Goal: Task Accomplishment & Management: Use online tool/utility

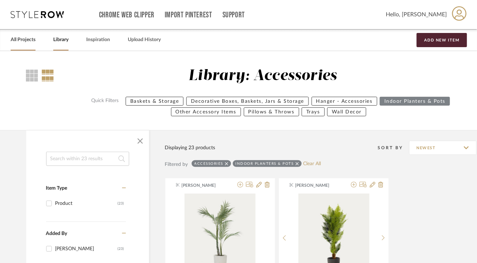
click at [23, 40] on link "All Projects" at bounding box center [23, 40] width 25 height 10
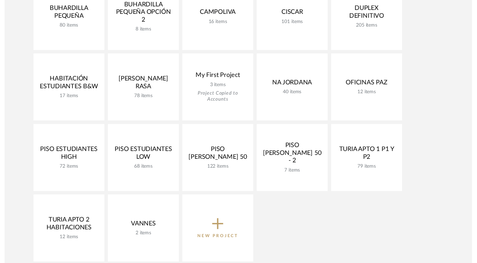
scroll to position [319, 0]
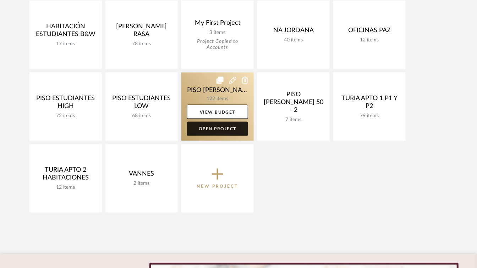
click at [223, 129] on link "Open Project" at bounding box center [217, 129] width 61 height 14
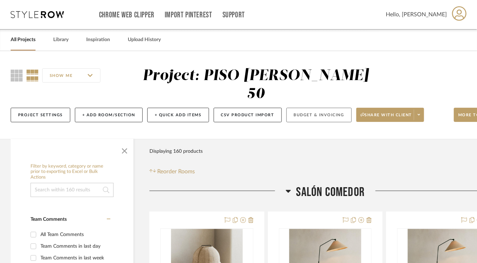
click at [328, 115] on button "Budget & Invoicing" at bounding box center [318, 115] width 65 height 15
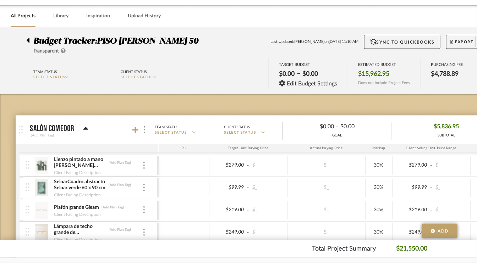
scroll to position [71, 0]
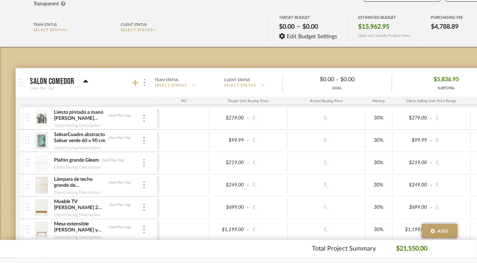
click at [134, 82] on icon at bounding box center [135, 83] width 6 height 6
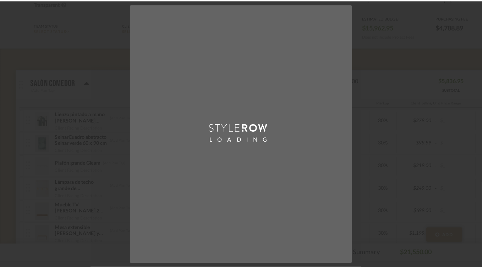
scroll to position [0, 0]
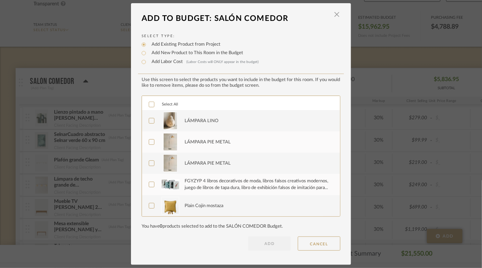
click at [149, 105] on icon at bounding box center [151, 104] width 5 height 5
click at [266, 244] on button "ADD" at bounding box center [269, 244] width 43 height 14
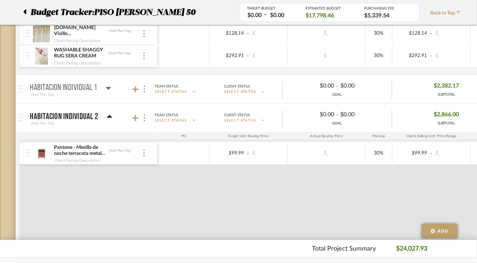
scroll to position [603, 0]
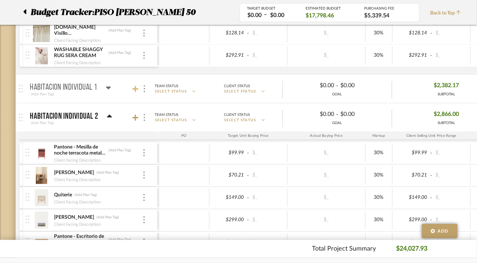
click at [135, 86] on icon at bounding box center [135, 89] width 6 height 6
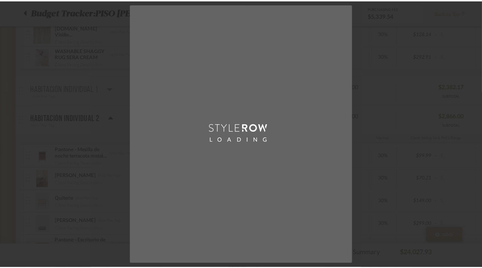
scroll to position [0, 0]
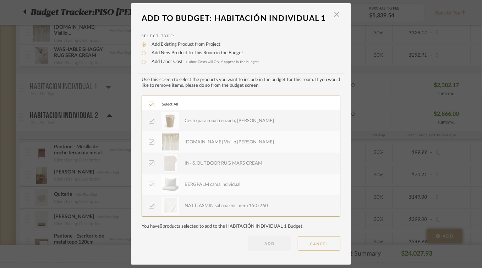
click at [311, 246] on button "CANCEL" at bounding box center [319, 244] width 43 height 14
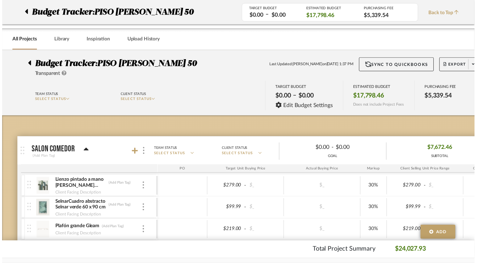
scroll to position [603, 0]
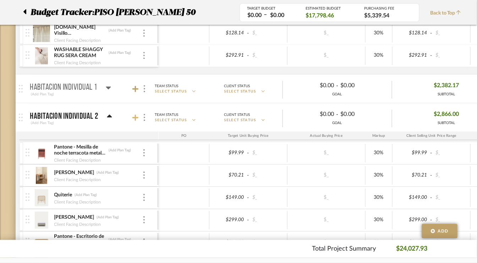
click at [134, 114] on icon at bounding box center [135, 117] width 6 height 7
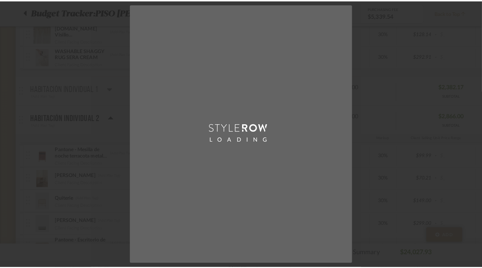
scroll to position [0, 0]
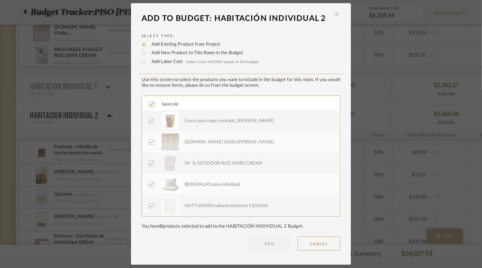
click at [334, 16] on span "button" at bounding box center [336, 14] width 14 height 14
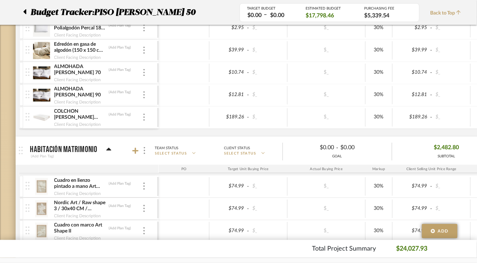
scroll to position [1206, 0]
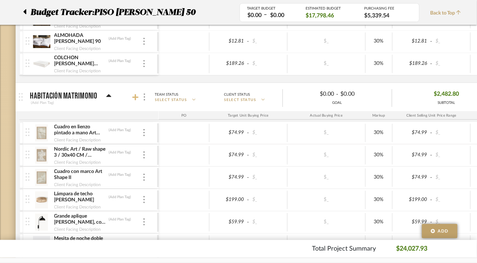
click at [135, 94] on icon at bounding box center [135, 97] width 6 height 6
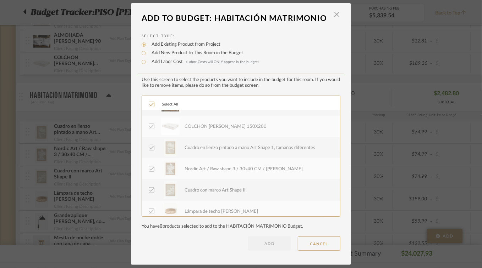
scroll to position [298, 0]
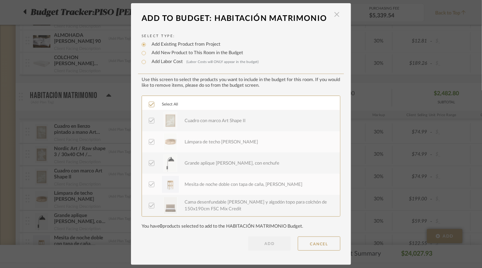
click at [335, 15] on span "button" at bounding box center [336, 14] width 14 height 14
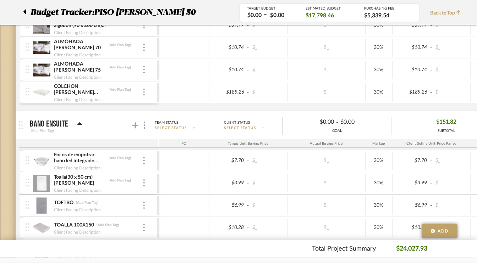
scroll to position [1631, 0]
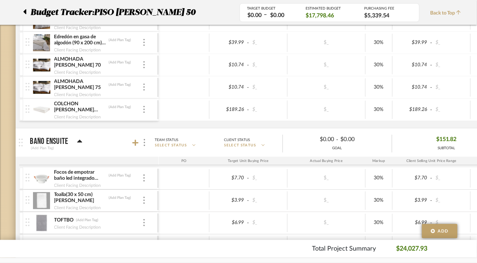
click at [139, 138] on div at bounding box center [140, 143] width 16 height 10
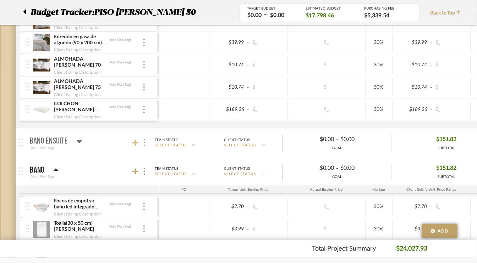
click at [137, 139] on icon at bounding box center [135, 142] width 6 height 7
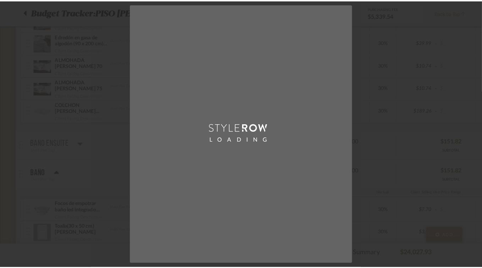
scroll to position [0, 0]
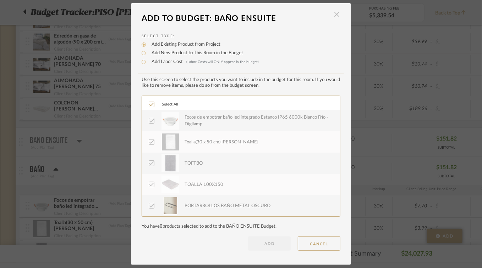
click at [335, 16] on span "button" at bounding box center [336, 14] width 14 height 14
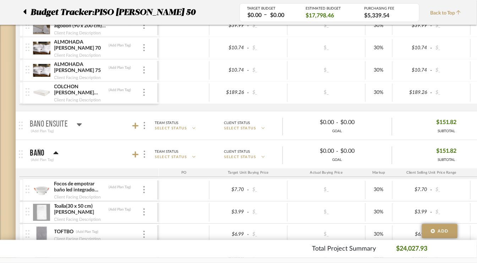
scroll to position [1667, 0]
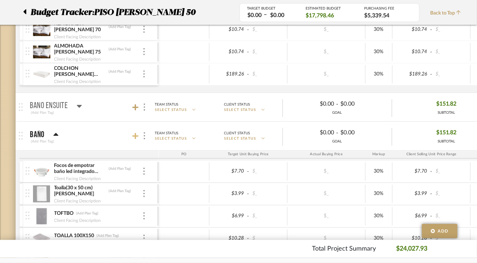
click at [133, 133] on icon at bounding box center [135, 136] width 6 height 6
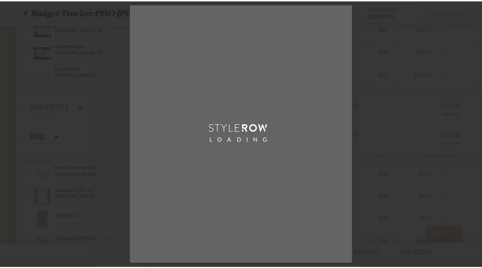
scroll to position [0, 0]
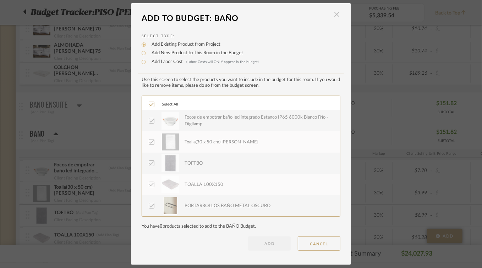
click at [334, 16] on span "button" at bounding box center [336, 14] width 14 height 14
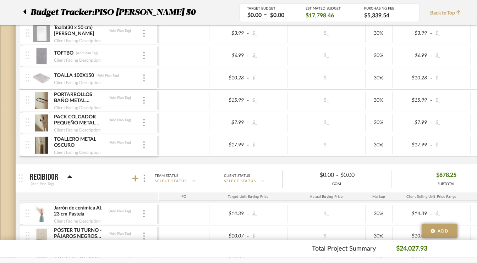
scroll to position [1880, 0]
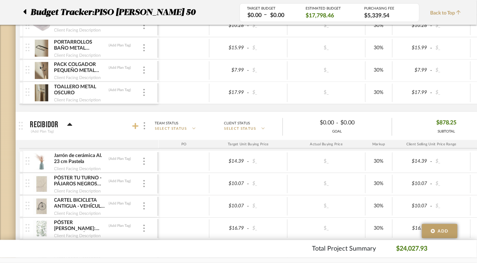
click at [136, 123] on icon at bounding box center [135, 126] width 6 height 6
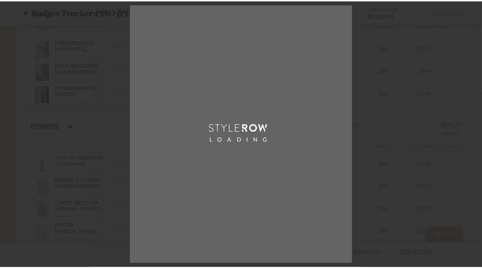
scroll to position [0, 0]
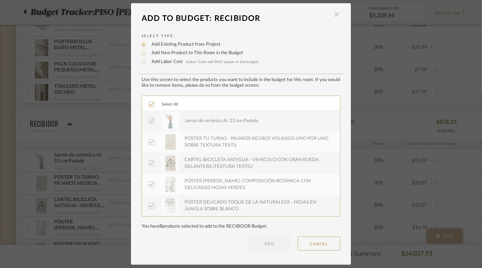
click at [335, 17] on span "button" at bounding box center [336, 14] width 14 height 14
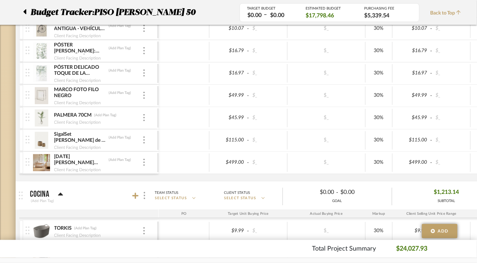
scroll to position [2163, 0]
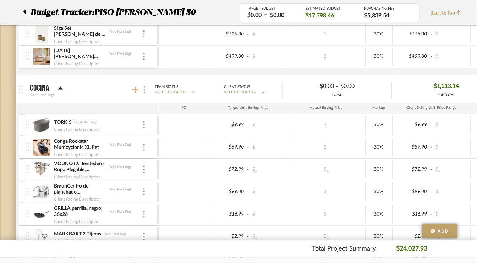
click at [136, 87] on icon at bounding box center [135, 90] width 6 height 7
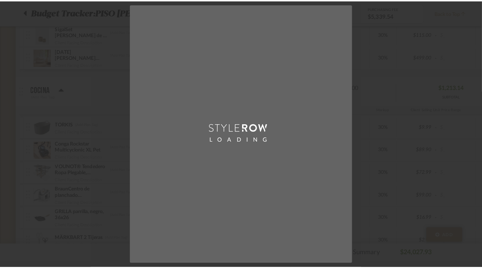
scroll to position [0, 0]
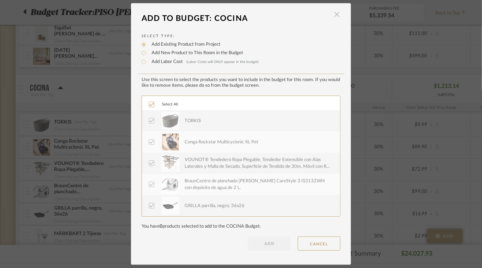
click at [334, 17] on span "button" at bounding box center [336, 14] width 14 height 14
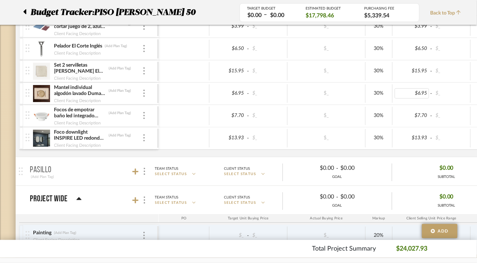
scroll to position [3156, 0]
